Goal: Information Seeking & Learning: Check status

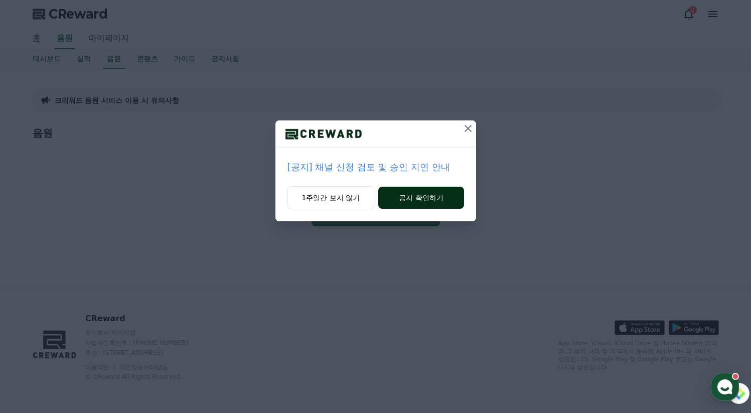
click at [405, 199] on button "공지 확인하기" at bounding box center [420, 198] width 85 height 22
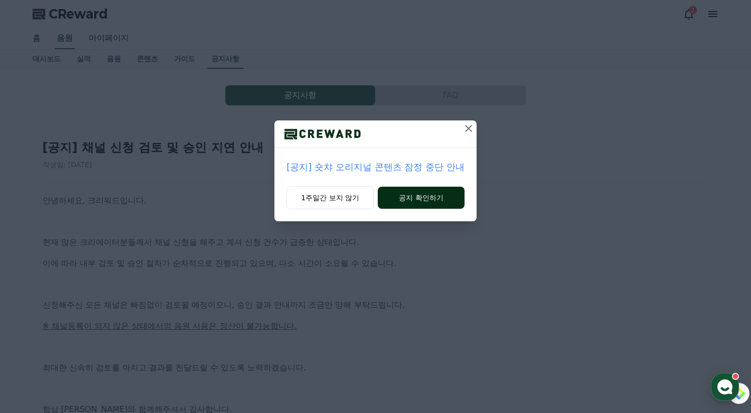
click at [408, 202] on button "공지 확인하기" at bounding box center [421, 198] width 87 height 22
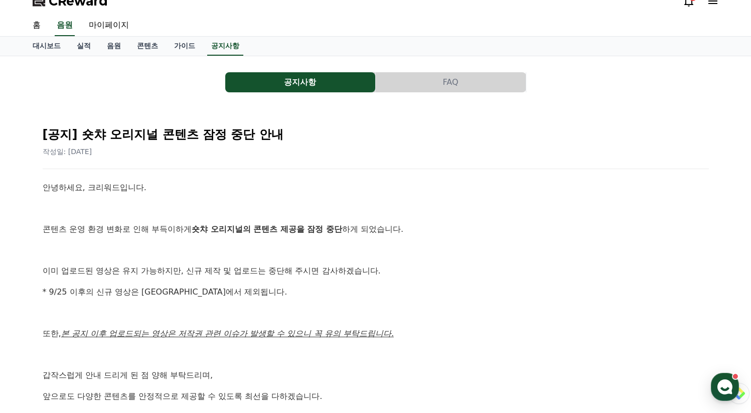
scroll to position [16, 0]
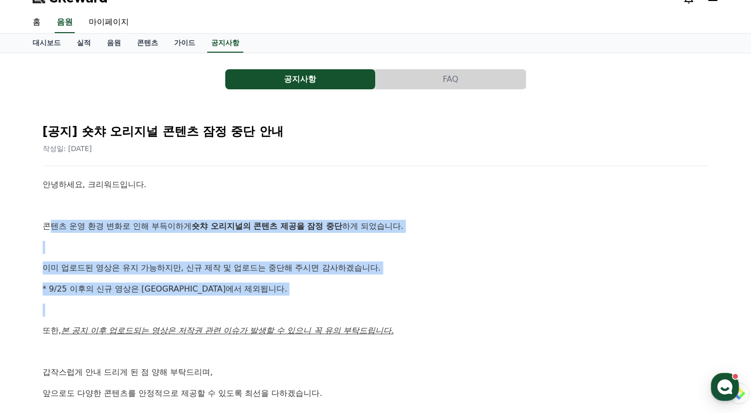
drag, startPoint x: 50, startPoint y: 225, endPoint x: 356, endPoint y: 300, distance: 315.0
click at [336, 299] on div "안녕하세요, 크리워드입니다. 콘텐츠 운영 환경 변화로 인해 부득이하게 숏챠 오리지널의 콘텐츠 제공을 잠정 중단 하게 되었습니다. 이미 업로드된…" at bounding box center [376, 320] width 666 height 284
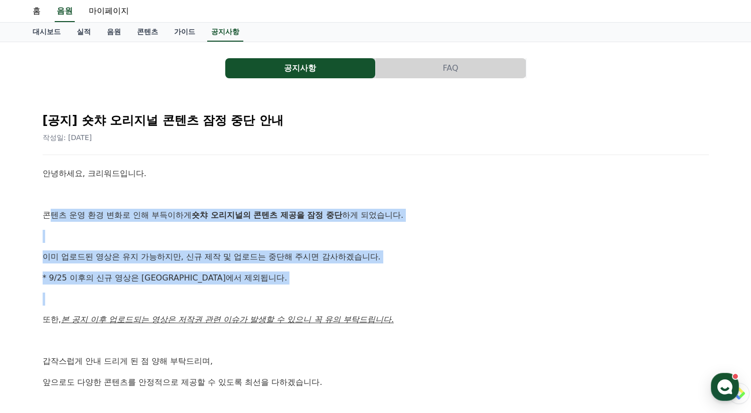
scroll to position [33, 0]
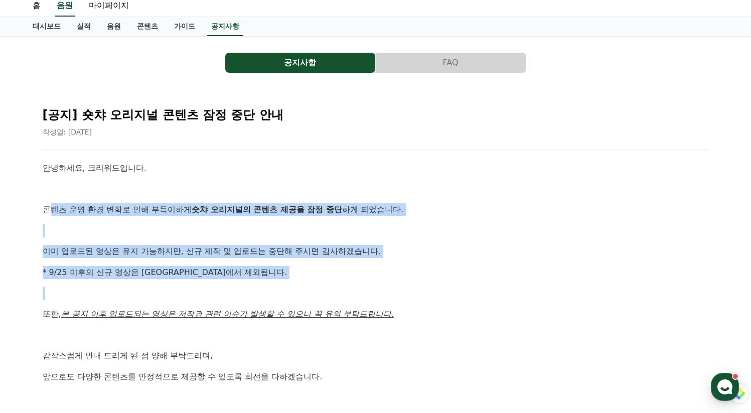
click at [413, 270] on p "* 9/25 이후의 신규 영상은 [GEOGRAPHIC_DATA]에서 제외됩니다." at bounding box center [376, 272] width 666 height 13
drag, startPoint x: 242, startPoint y: 266, endPoint x: 86, endPoint y: 207, distance: 166.8
click at [86, 207] on div "안녕하세요, 크리워드입니다. 콘텐츠 운영 환경 변화로 인해 부득이하게 숏챠 오리지널의 콘텐츠 제공을 잠정 중단 하게 되었습니다. 이미 업로드된…" at bounding box center [376, 303] width 666 height 284
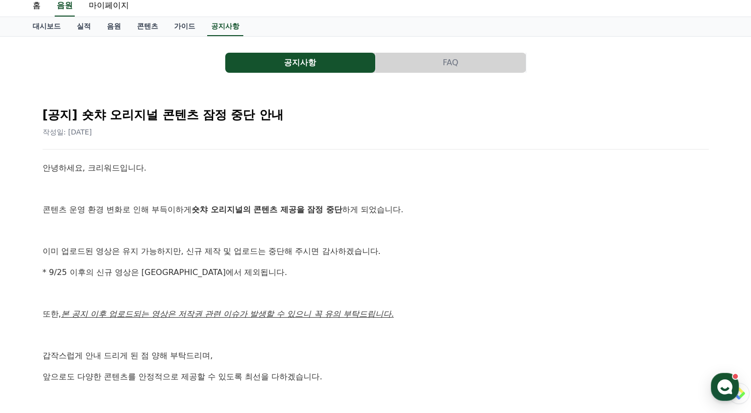
click at [231, 229] on p at bounding box center [376, 230] width 666 height 13
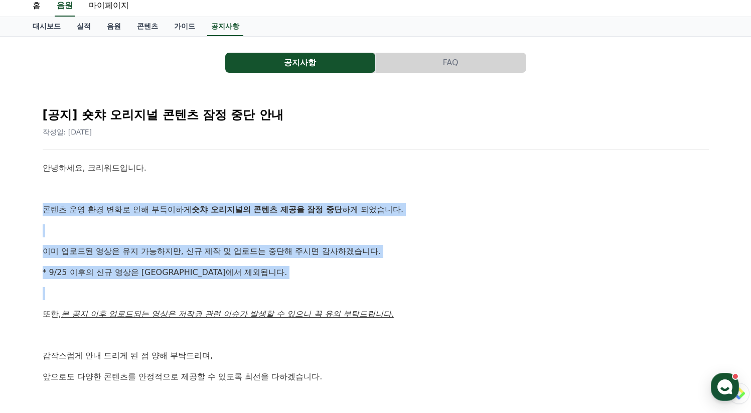
drag, startPoint x: 210, startPoint y: 289, endPoint x: 89, endPoint y: 196, distance: 152.0
click at [89, 196] on div "안녕하세요, 크리워드입니다. 콘텐츠 운영 환경 변화로 인해 부득이하게 숏챠 오리지널의 콘텐츠 제공을 잠정 중단 하게 되었습니다. 이미 업로드된…" at bounding box center [376, 303] width 666 height 284
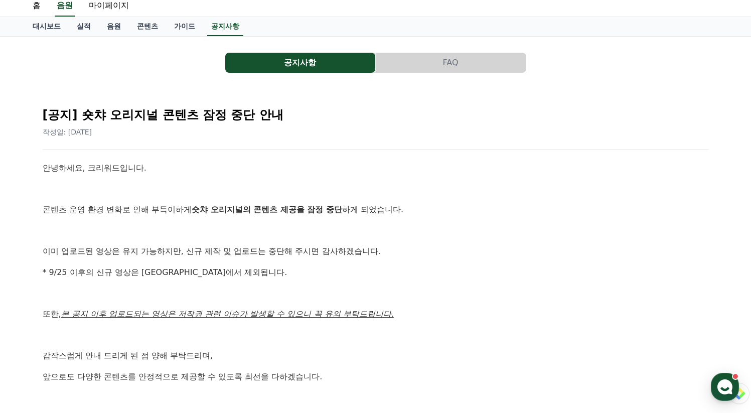
click at [434, 239] on div "안녕하세요, 크리워드입니다. 콘텐츠 운영 환경 변화로 인해 부득이하게 숏챠 오리지널의 콘텐츠 제공을 잠정 중단 하게 되었습니다. 이미 업로드된…" at bounding box center [376, 303] width 666 height 284
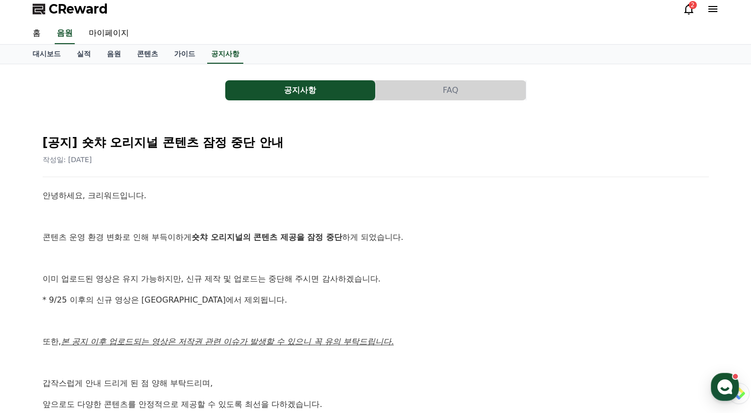
scroll to position [0, 0]
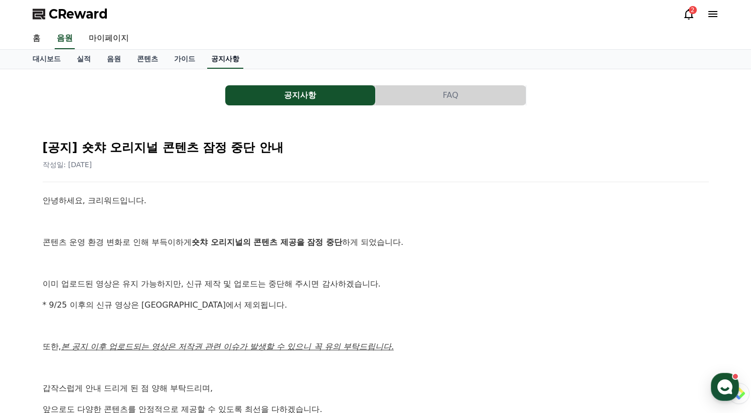
click at [222, 54] on link "공지사항" at bounding box center [225, 59] width 36 height 19
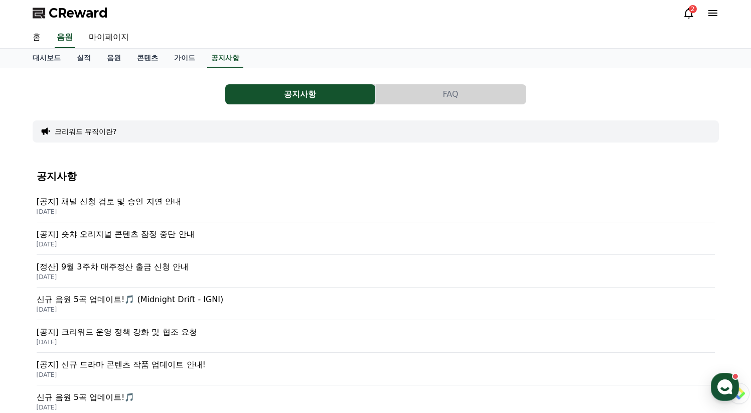
scroll to position [2, 0]
click at [116, 302] on p "신규 음원 5곡 업데이트!🎵 (Midnight Drift - IGNI)" at bounding box center [376, 298] width 678 height 12
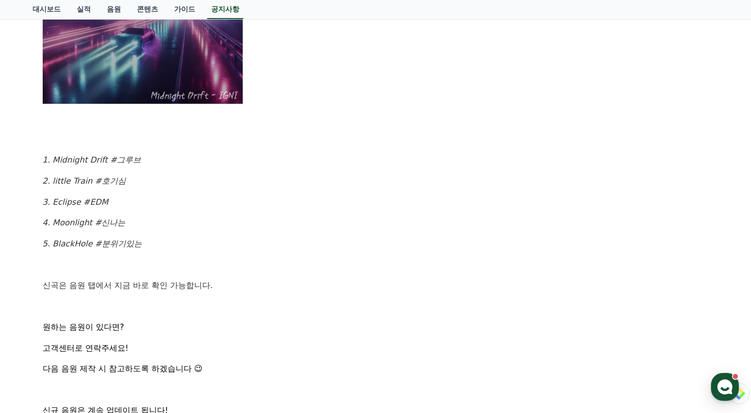
scroll to position [590, 0]
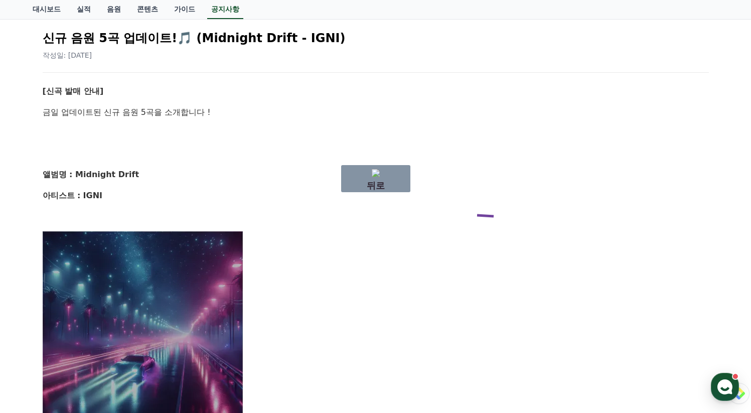
drag, startPoint x: 499, startPoint y: 217, endPoint x: 284, endPoint y: 213, distance: 214.7
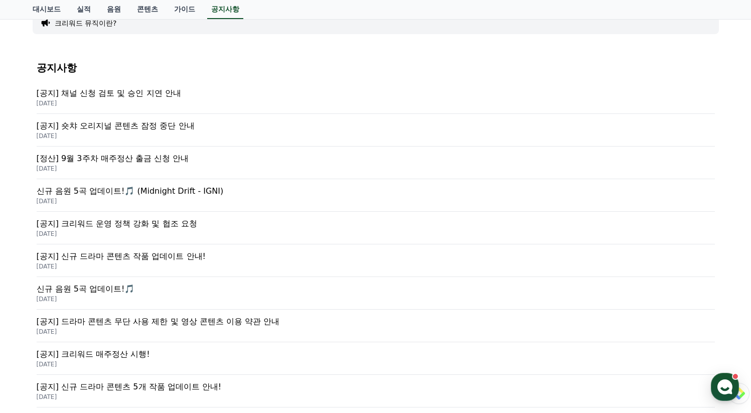
scroll to position [2, 0]
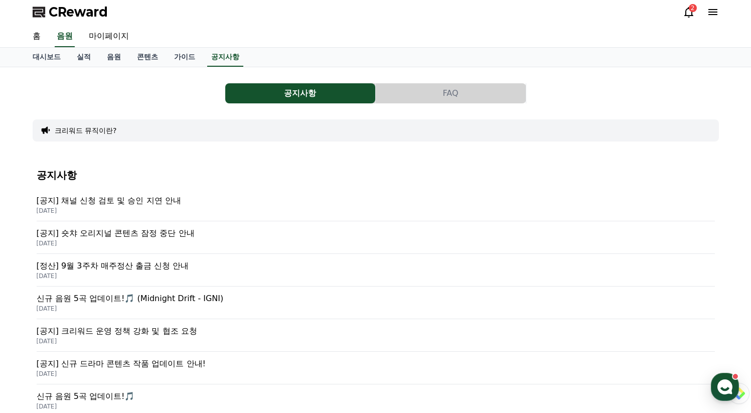
click at [83, 197] on p "[공지] 채널 신청 검토 및 승인 지연 안내" at bounding box center [376, 201] width 678 height 12
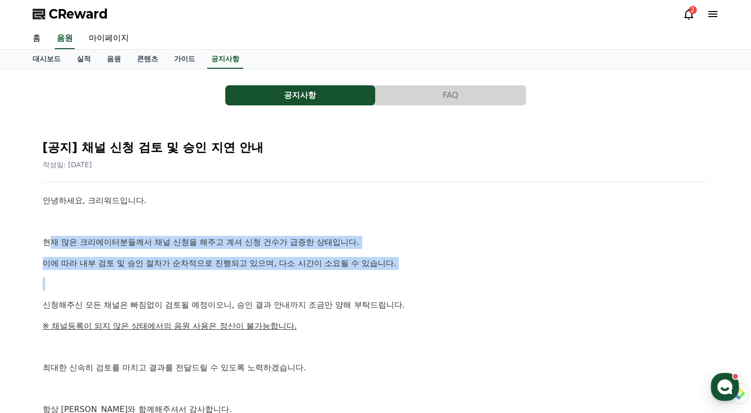
drag, startPoint x: 47, startPoint y: 245, endPoint x: 288, endPoint y: 292, distance: 245.3
click at [280, 290] on div "안녕하세요, 크리워드입니다. 현재 많은 크리에이터분들께서 채널 신청을 해주고 계셔 신청 건수가 급증한 상태입니다. 이에 따라 내부 검토 및 승…" at bounding box center [376, 325] width 666 height 263
click at [429, 287] on p at bounding box center [376, 283] width 666 height 13
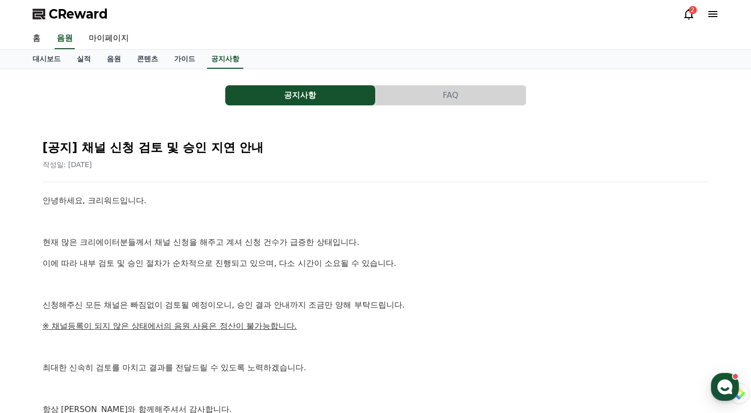
click at [716, 9] on icon at bounding box center [713, 14] width 12 height 12
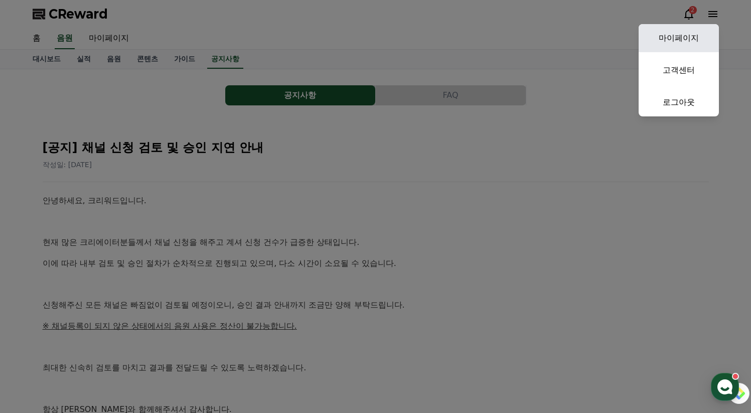
click at [689, 30] on link "마이페이지" at bounding box center [678, 38] width 80 height 28
select select "**********"
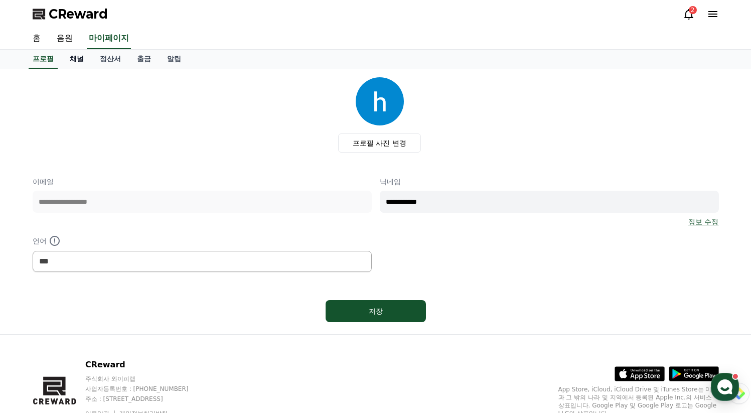
click at [74, 58] on link "채널" at bounding box center [77, 59] width 30 height 19
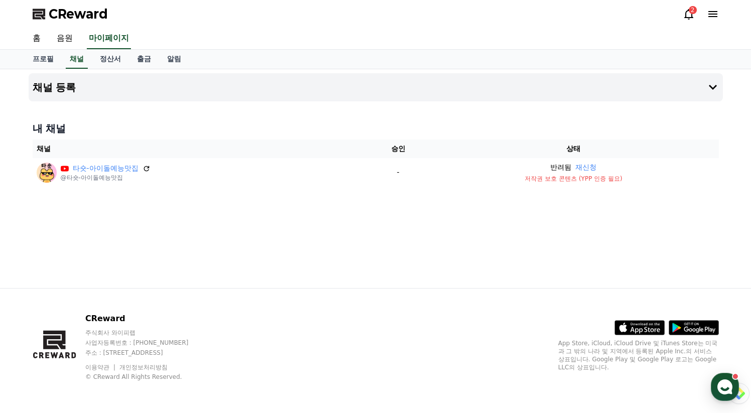
click at [665, 241] on div "채널 등록 내 채널 채널 승인 상태 타숏-아이돌예능맛집 @타숏-아이돌예능맛집 - 반려됨 재신청 저작권 보호 콘텐츠 (YPP 인증 필요)" at bounding box center [376, 178] width 702 height 219
click at [582, 223] on div "채널 등록 내 채널 채널 승인 상태 타숏-아이돌예능맛집 @타숏-아이돌예능맛집 - 반려됨 재신청 저작권 보호 콘텐츠 (YPP 인증 필요)" at bounding box center [376, 178] width 702 height 219
click at [544, 126] on h4 "내 채널" at bounding box center [376, 128] width 686 height 14
drag, startPoint x: 533, startPoint y: 112, endPoint x: 517, endPoint y: 113, distance: 15.6
click at [529, 112] on div "채널 등록 내 채널 채널 승인 상태 타숏-아이돌예능맛집 @타숏-아이돌예능맛집 - 반려됨 재신청 저작권 보호 콘텐츠 (YPP 인증 필요)" at bounding box center [376, 178] width 702 height 219
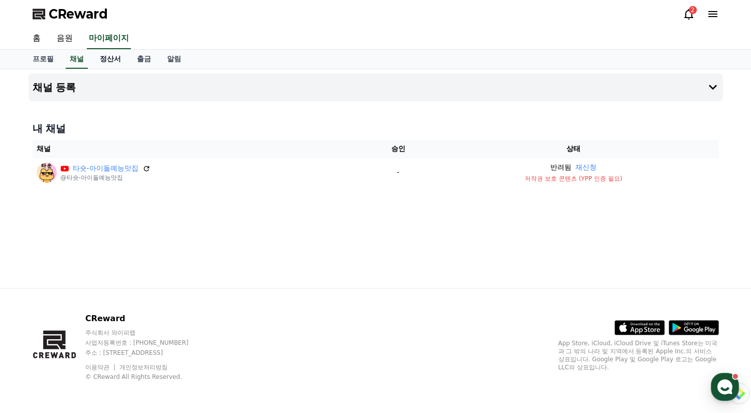
click at [94, 58] on link "정산서" at bounding box center [110, 59] width 37 height 19
